Goal: Find contact information: Find contact information

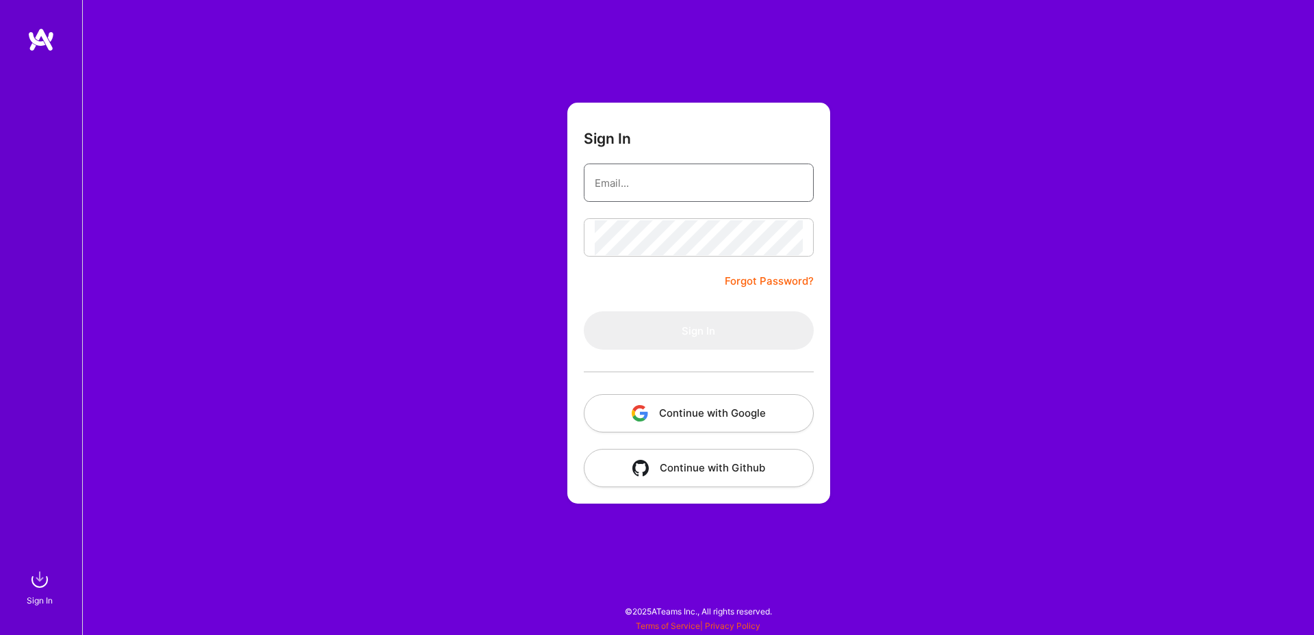
type input "[EMAIL_ADDRESS][DOMAIN_NAME]"
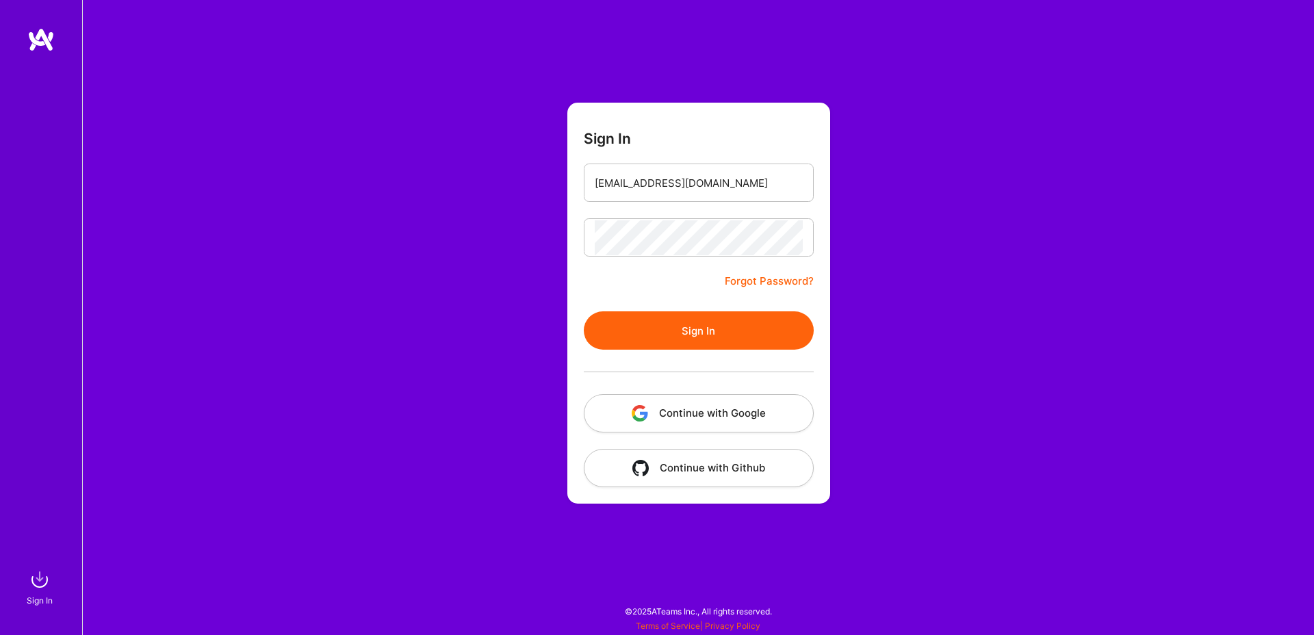
click at [968, 373] on div "Sign In [EMAIL_ADDRESS][DOMAIN_NAME] Forgot Password? Sign In Continue with Goo…" at bounding box center [698, 317] width 1232 height 635
click at [708, 415] on button "Continue with Google" at bounding box center [699, 413] width 230 height 38
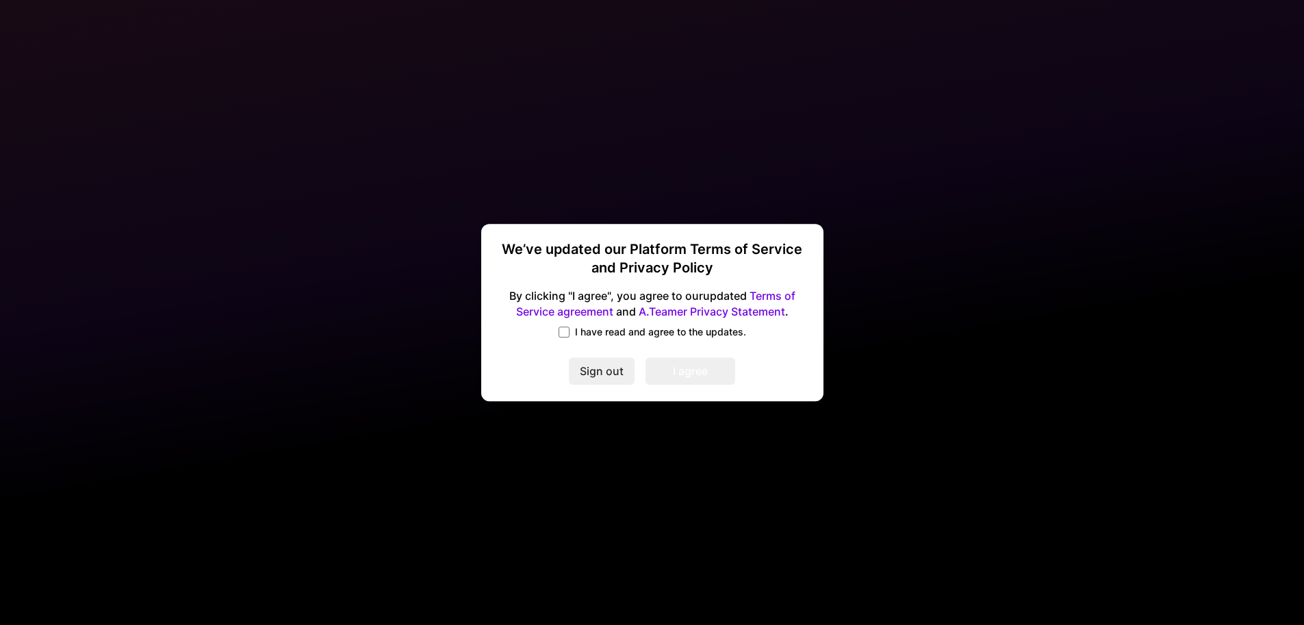
click at [596, 322] on div "We’ve updated our Platform Terms of Service and Privacy Policy By clicking "I a…" at bounding box center [652, 312] width 331 height 167
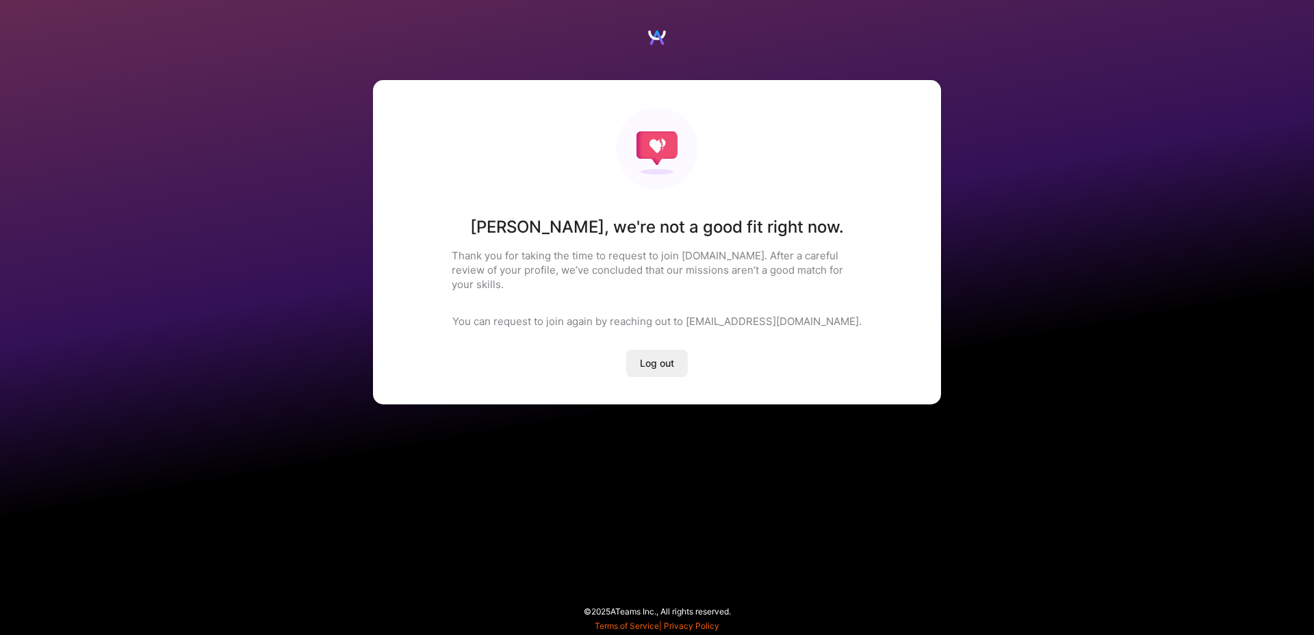
click at [588, 329] on div "[PERSON_NAME] , we're not a good fit right now. Thank you for taking the time t…" at bounding box center [657, 242] width 568 height 324
drag, startPoint x: 734, startPoint y: 307, endPoint x: 812, endPoint y: 307, distance: 78.0
click at [812, 314] on p "You can request to join again by reaching out to [EMAIL_ADDRESS][DOMAIN_NAME]." at bounding box center [656, 321] width 409 height 14
